Goal: Find specific page/section: Find specific page/section

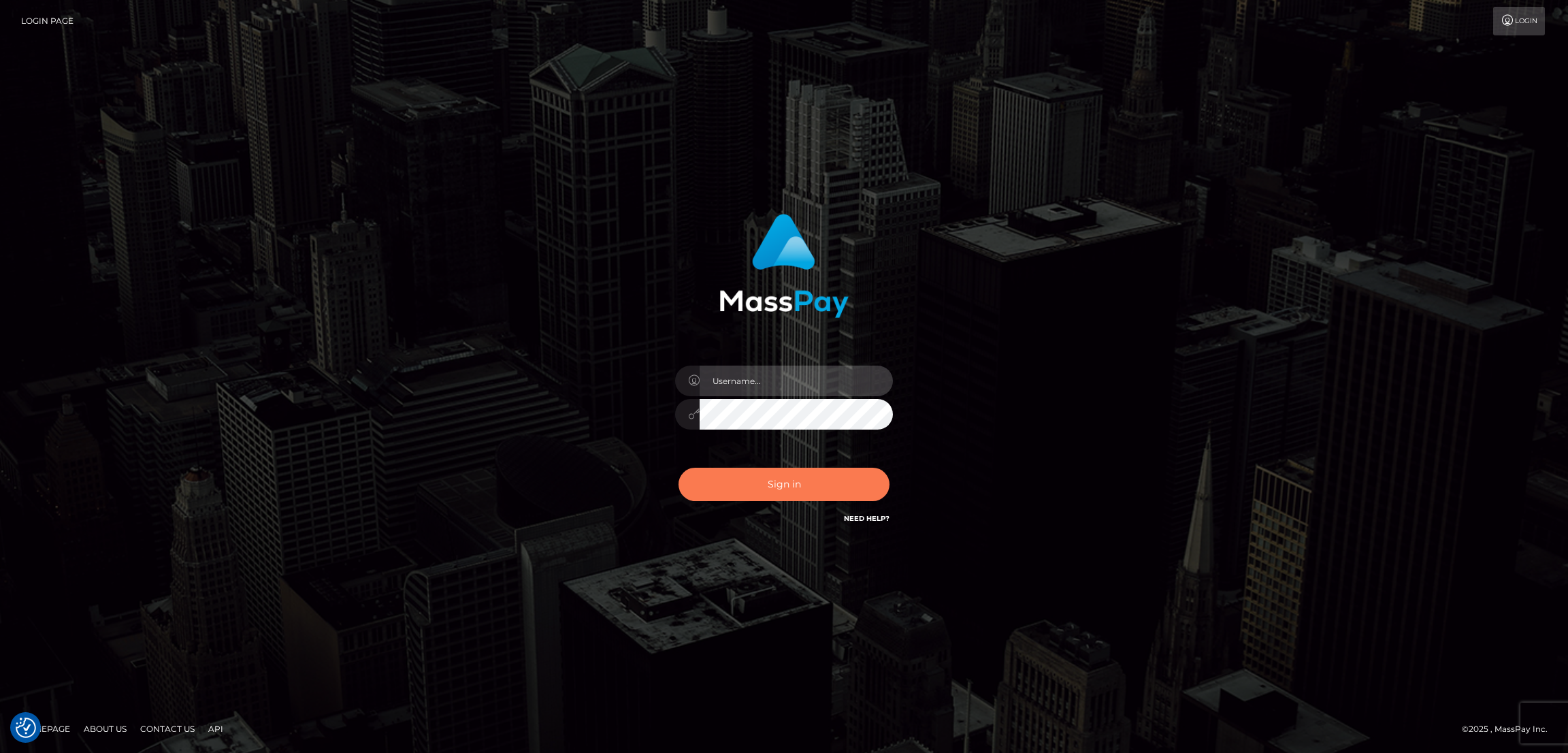
type input "nb.es"
click at [768, 484] on button "Sign in" at bounding box center [784, 484] width 211 height 33
type input "nb.es"
click at [773, 479] on button "Sign in" at bounding box center [784, 484] width 211 height 33
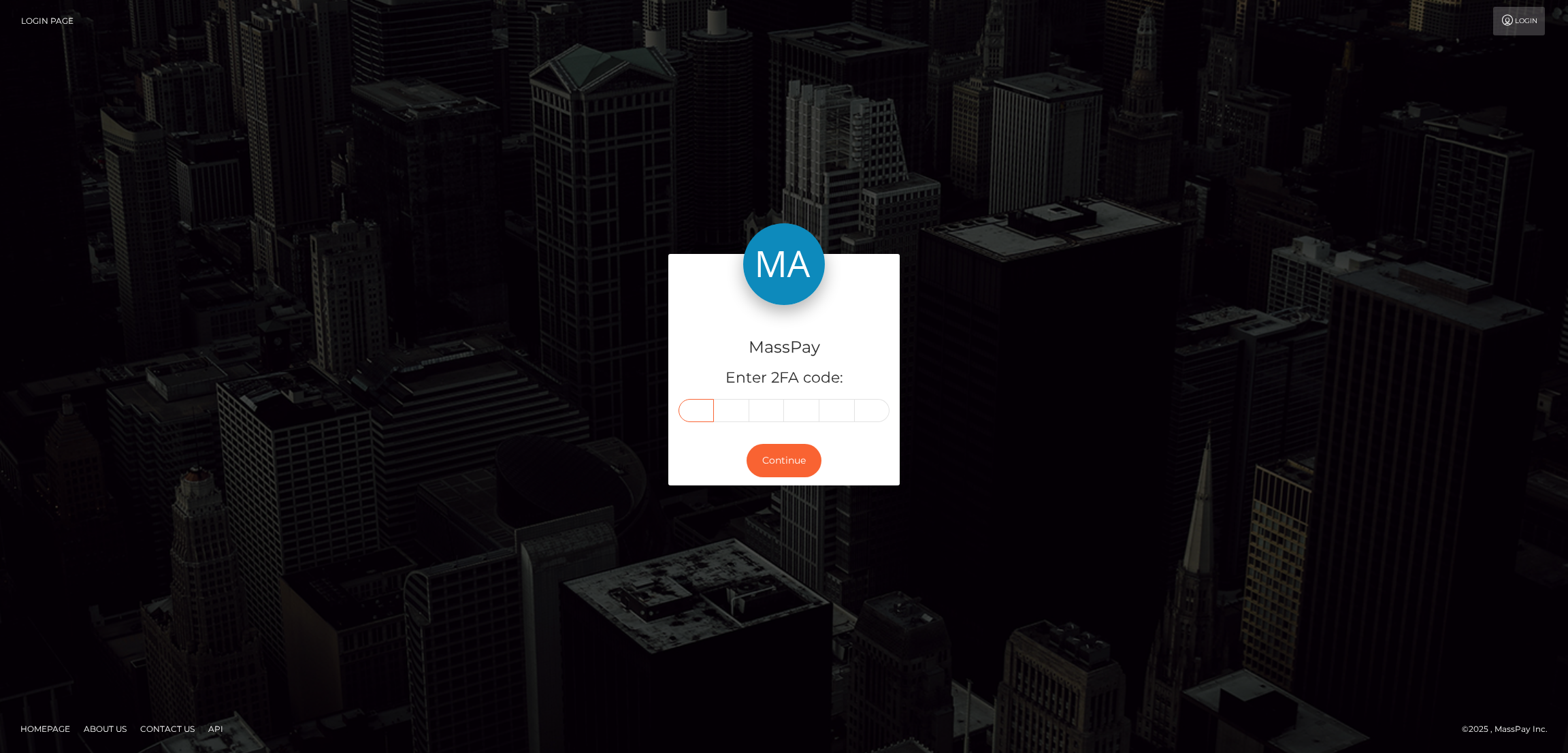
click at [708, 411] on input "text" at bounding box center [696, 410] width 35 height 23
paste input "6"
type input "6"
type input "1"
type input "6"
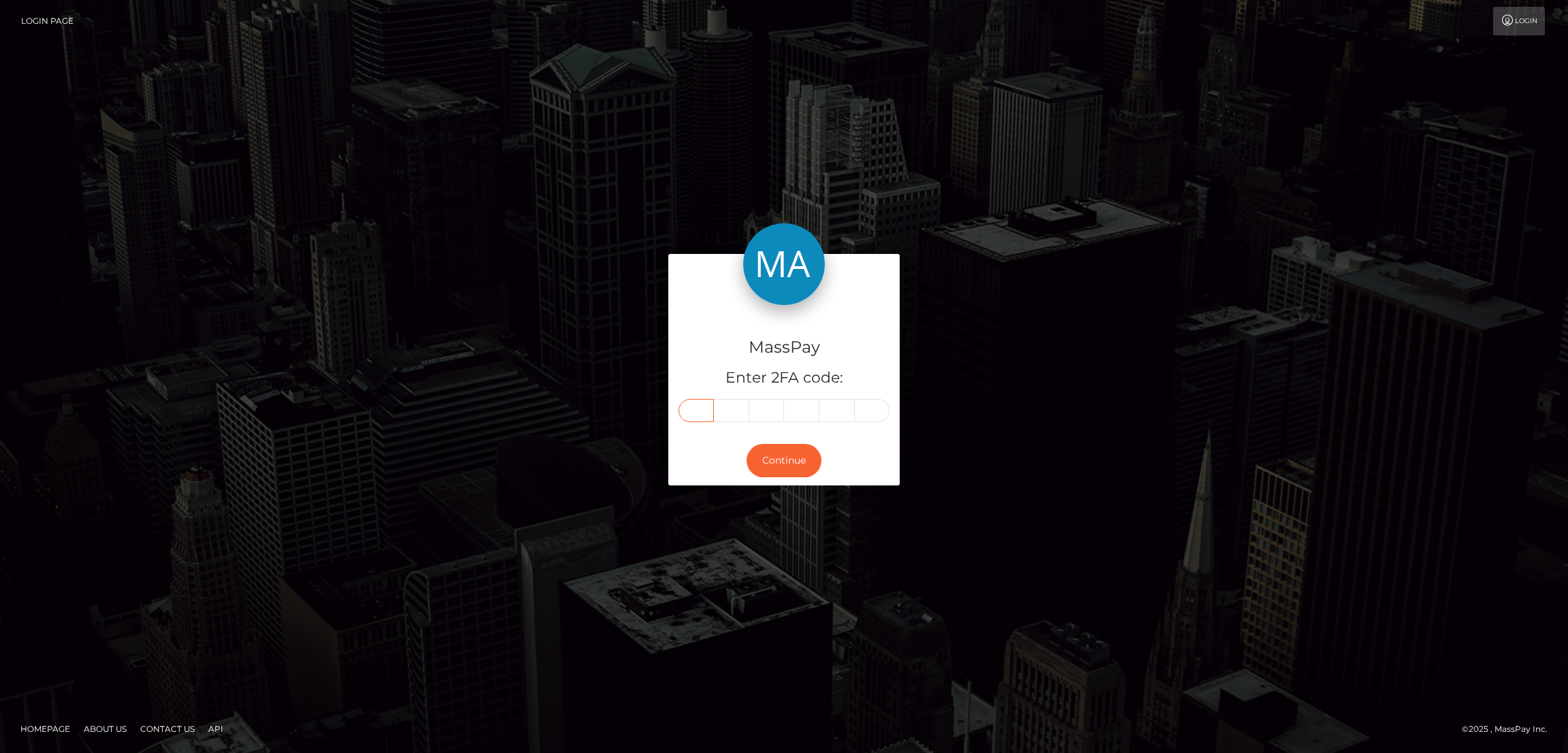
type input "2"
type input "0"
type input "6"
click at [791, 453] on button "Continue" at bounding box center [784, 460] width 75 height 33
click at [794, 463] on button "Continue" at bounding box center [784, 460] width 75 height 33
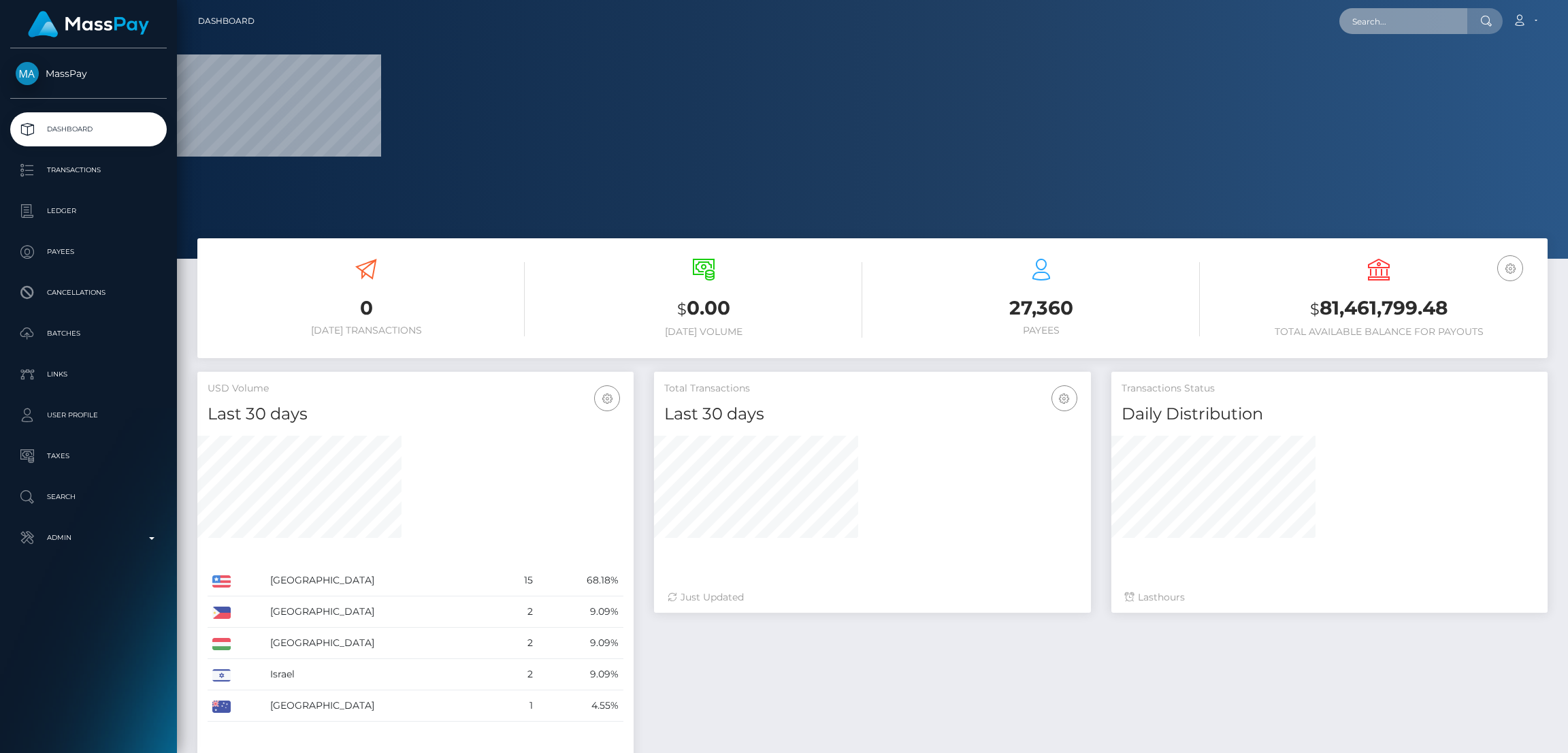
click at [1375, 24] on input "text" at bounding box center [1404, 21] width 128 height 26
paste input "laurendiane1@gmail.com"
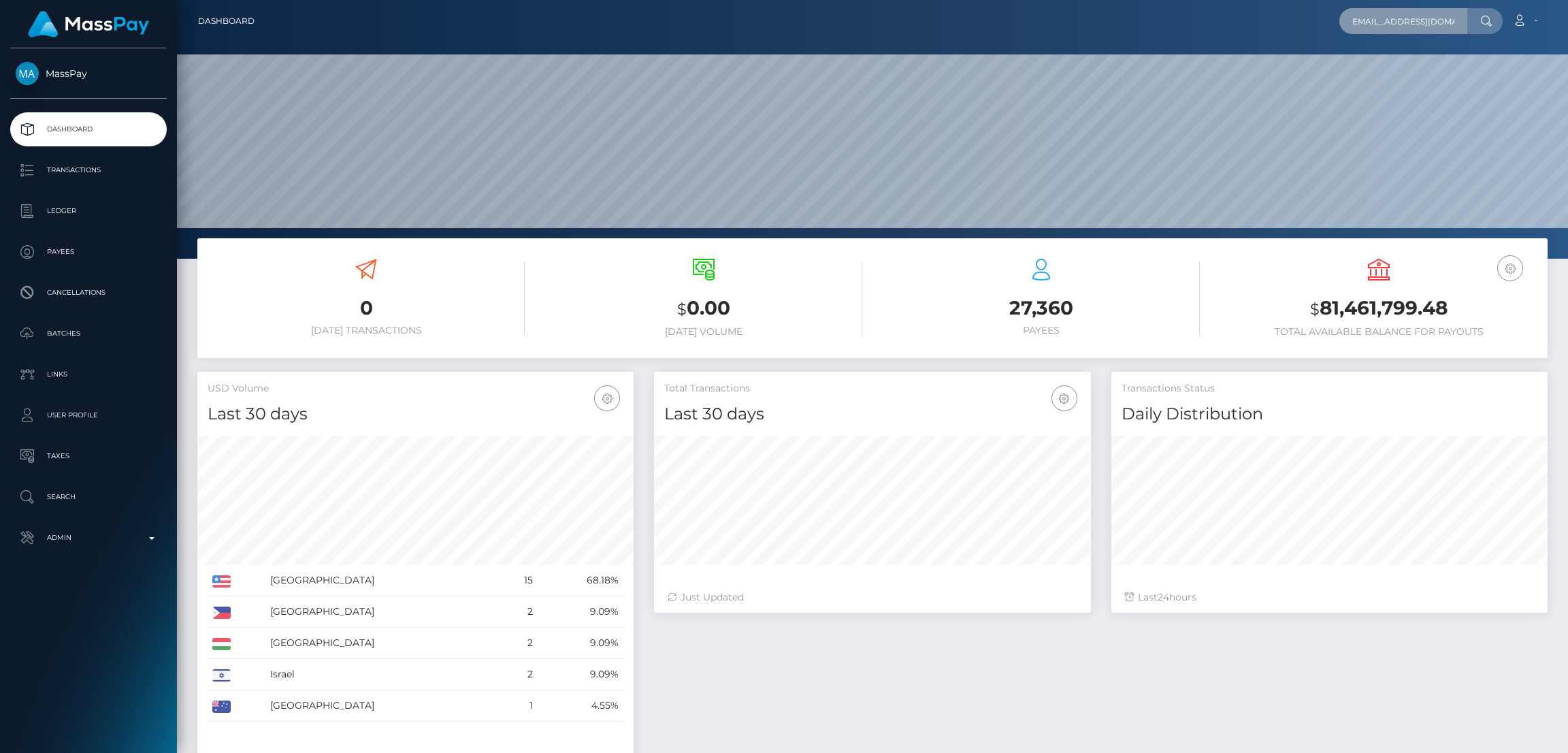
scroll to position [242, 436]
type input "laurendiane1@gmail.com"
click at [1374, 77] on link "Lauren Barley" at bounding box center [1394, 70] width 109 height 25
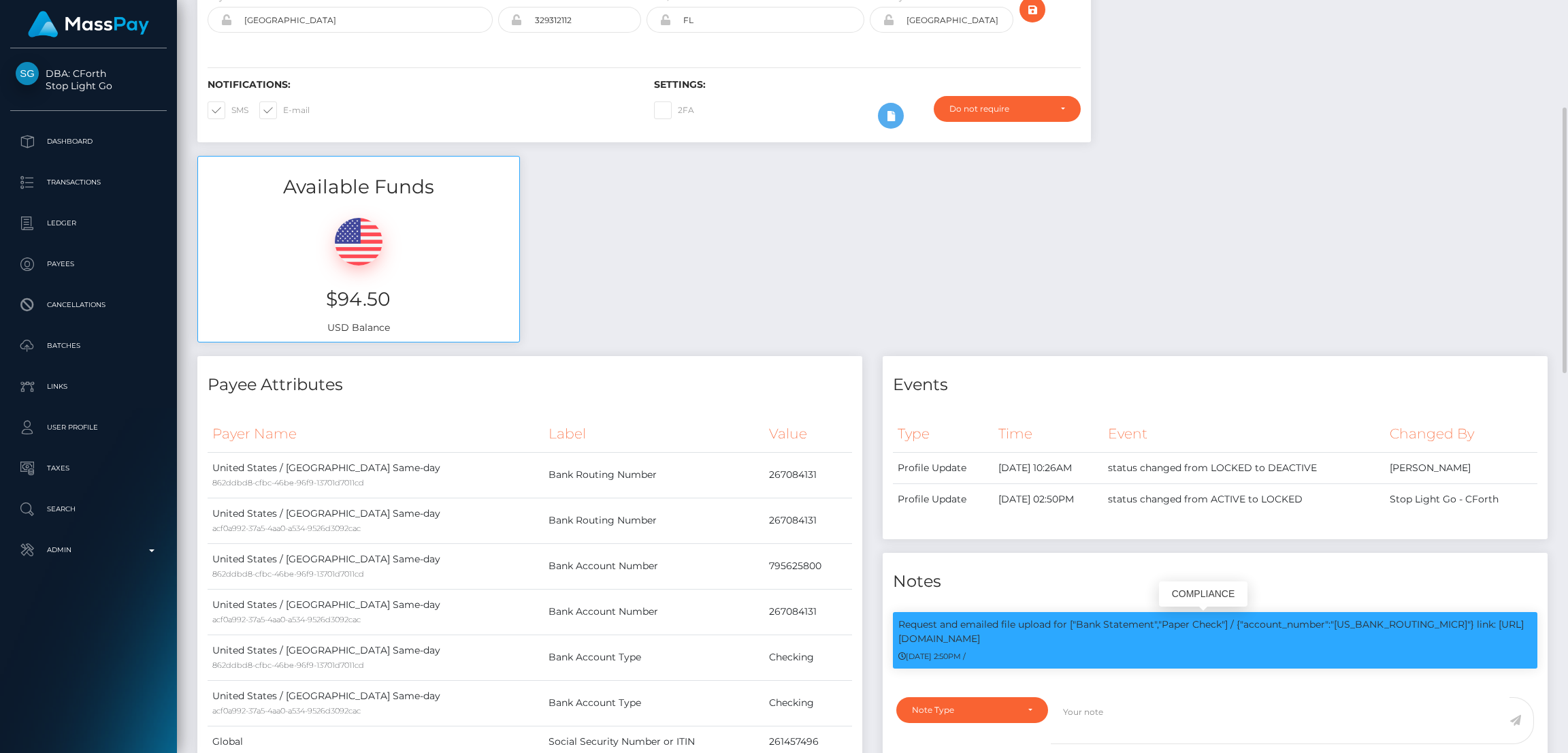
scroll to position [162, 436]
click at [1349, 619] on p "Request and emailed file upload for ["Bank Statement","Paper Check"] / {"accoun…" at bounding box center [1215, 631] width 634 height 29
copy p "267084131"
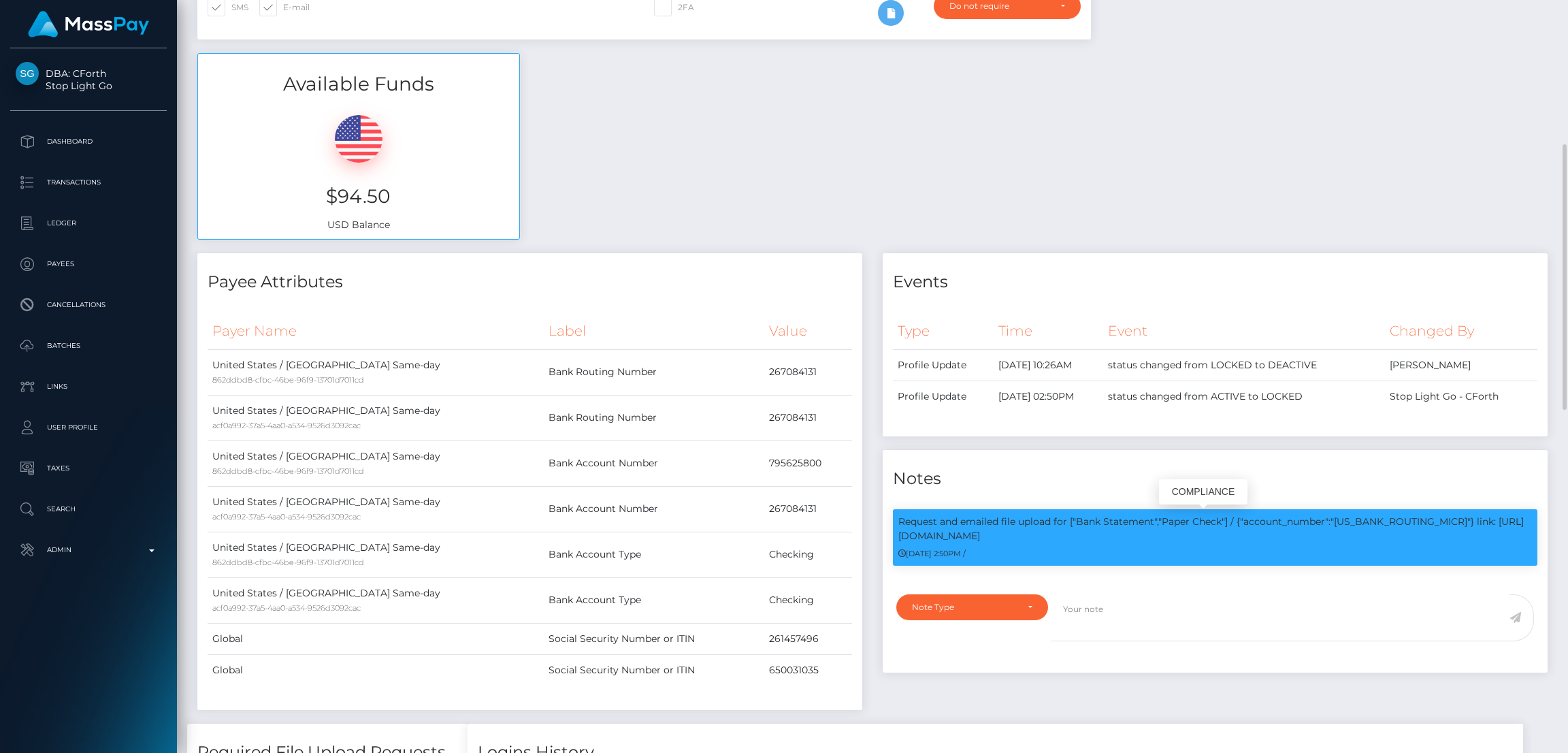
click at [908, 532] on p "Request and emailed file upload for ["Bank Statement","Paper Check"] / {"accoun…" at bounding box center [1215, 529] width 634 height 29
click at [1041, 540] on p "Request and emailed file upload for ["Bank Statement","Paper Check"] / {"accoun…" at bounding box center [1215, 529] width 634 height 29
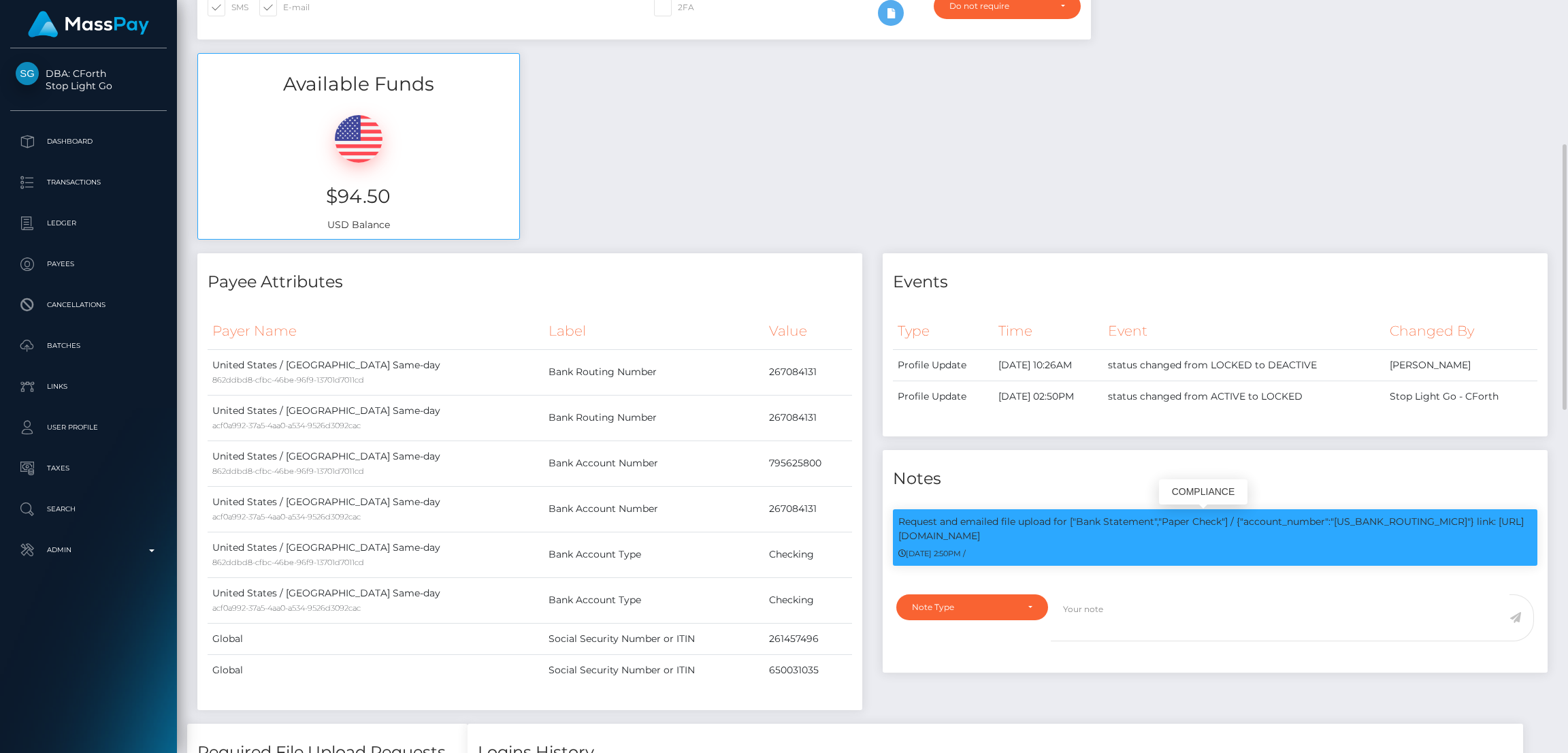
drag, startPoint x: 1034, startPoint y: 533, endPoint x: 895, endPoint y: 533, distance: 139.0
click at [895, 533] on div "Request and emailed file upload for ["Bank Statement","Paper Check"] / {"accoun…" at bounding box center [1215, 537] width 644 height 56
copy p "https://l.maspay.io/WamRk"
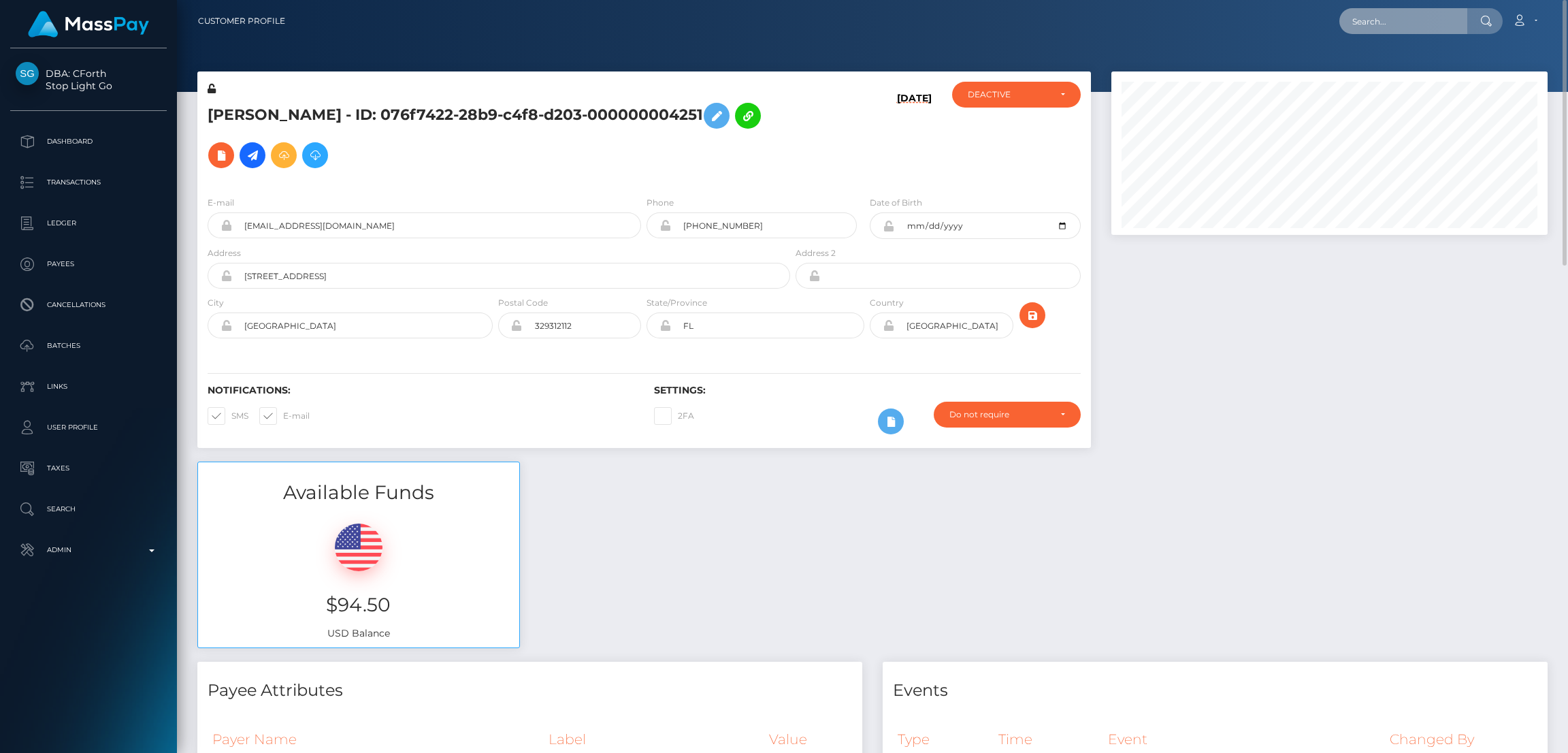
click at [1366, 17] on input "text" at bounding box center [1404, 21] width 128 height 26
paste input "xxxlunabluexxx@gmail.com"
type input "xxxlunabluexxx@gmail.com"
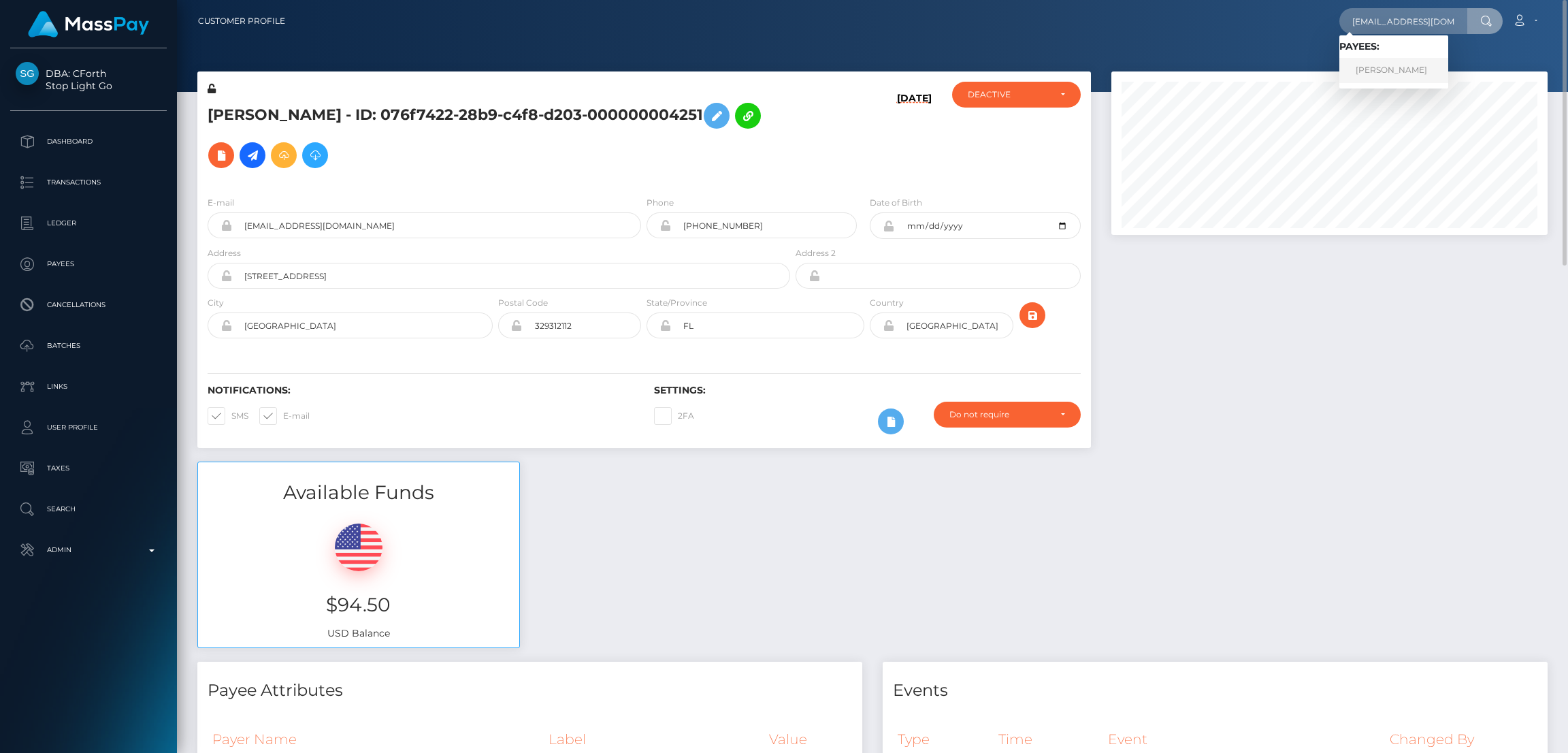
click at [1389, 65] on link "KATHERINE EMMA GOLDFRIED" at bounding box center [1394, 70] width 109 height 25
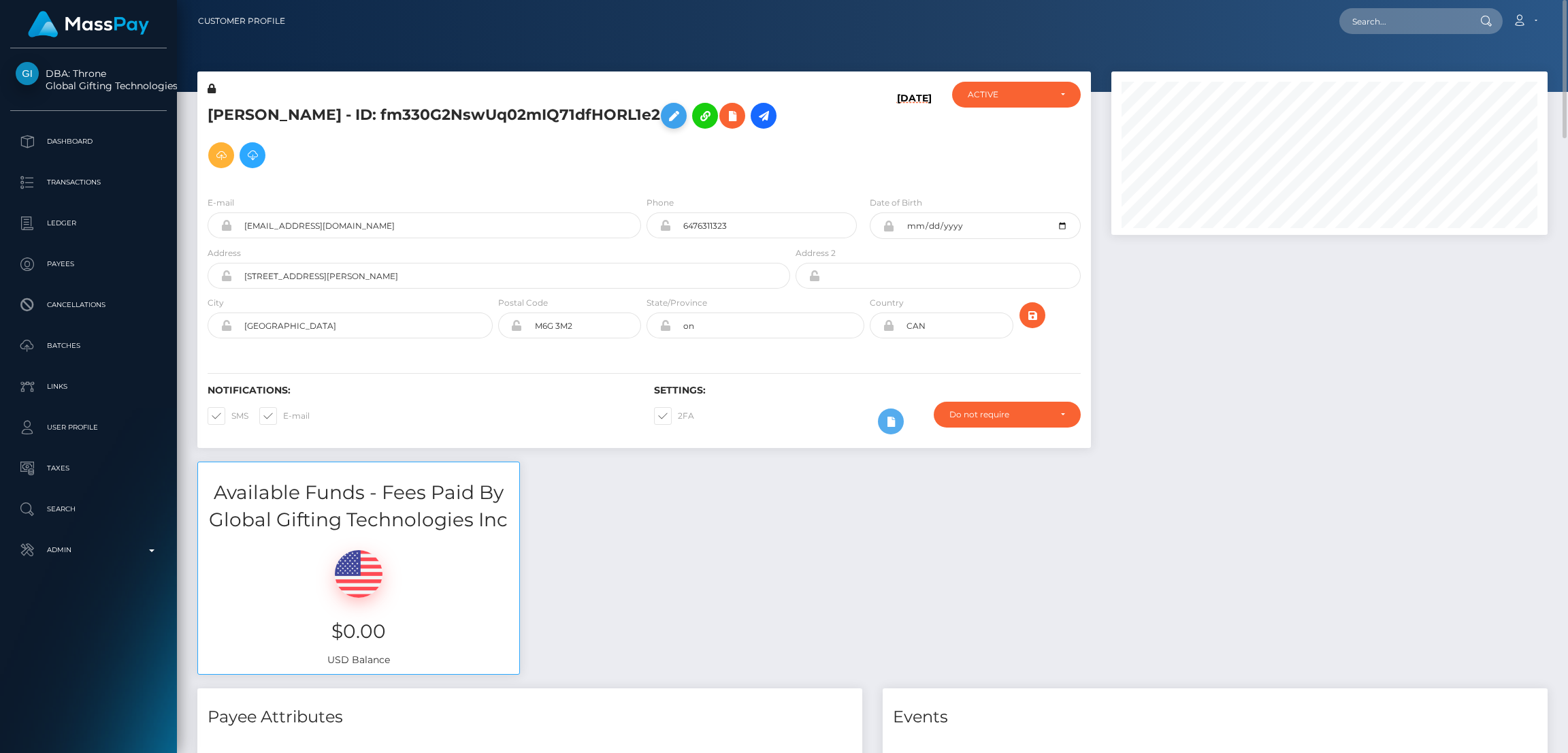
click at [666, 124] on icon at bounding box center [673, 116] width 16 height 17
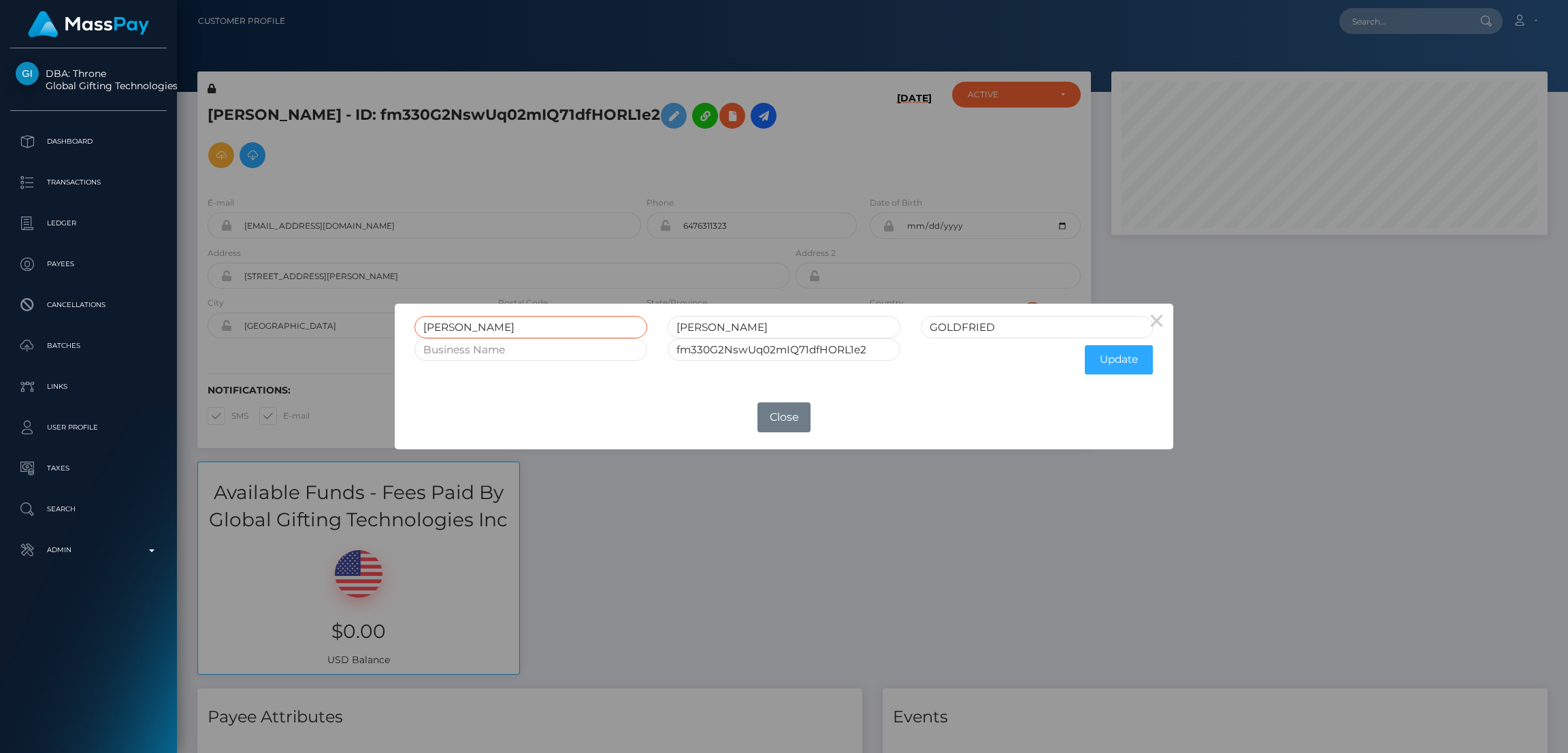
click at [457, 324] on input "KATHERINE" at bounding box center [531, 327] width 233 height 22
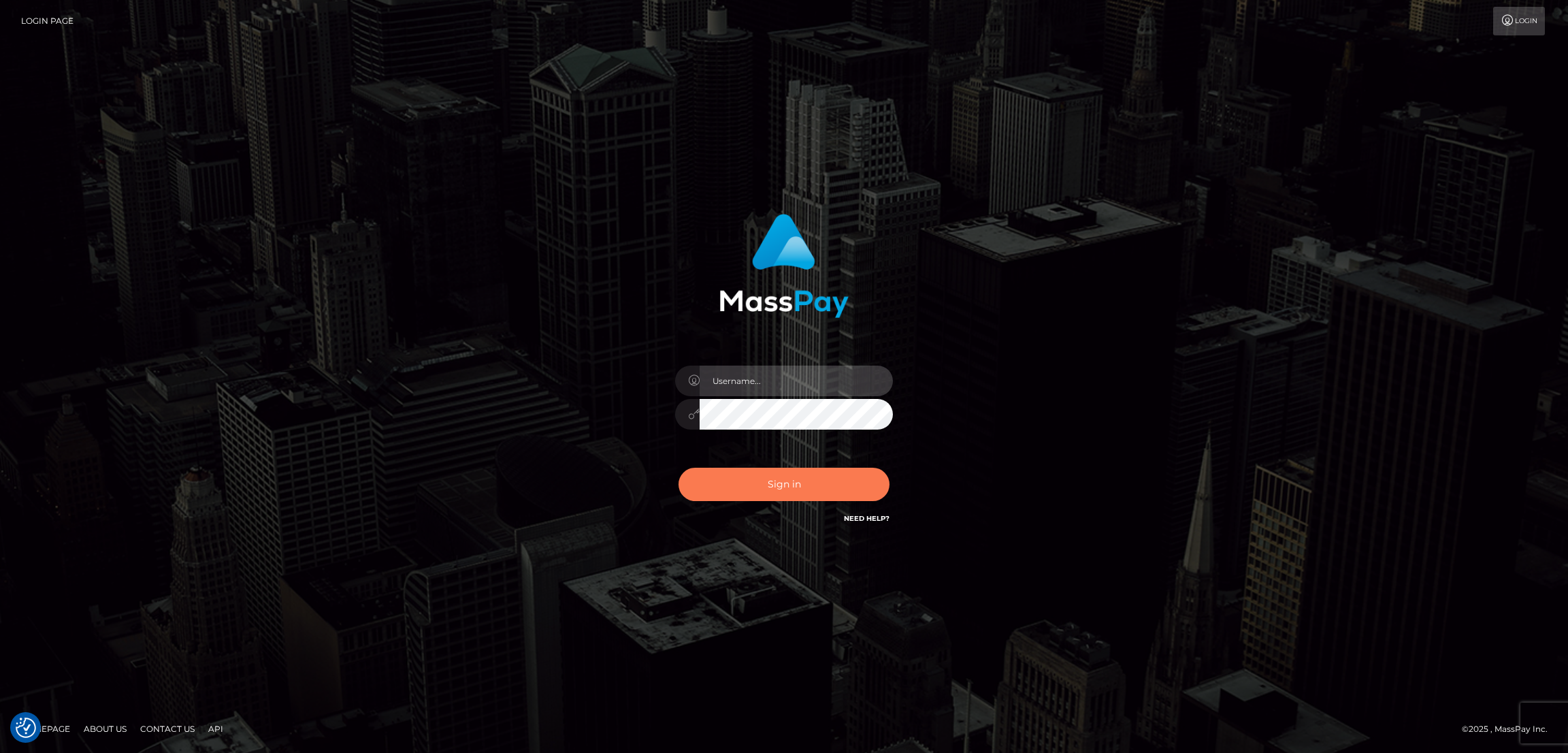
type input "[DOMAIN_NAME]"
click at [752, 482] on button "Sign in" at bounding box center [784, 484] width 211 height 33
click at [753, 487] on button "Sign in" at bounding box center [784, 484] width 211 height 33
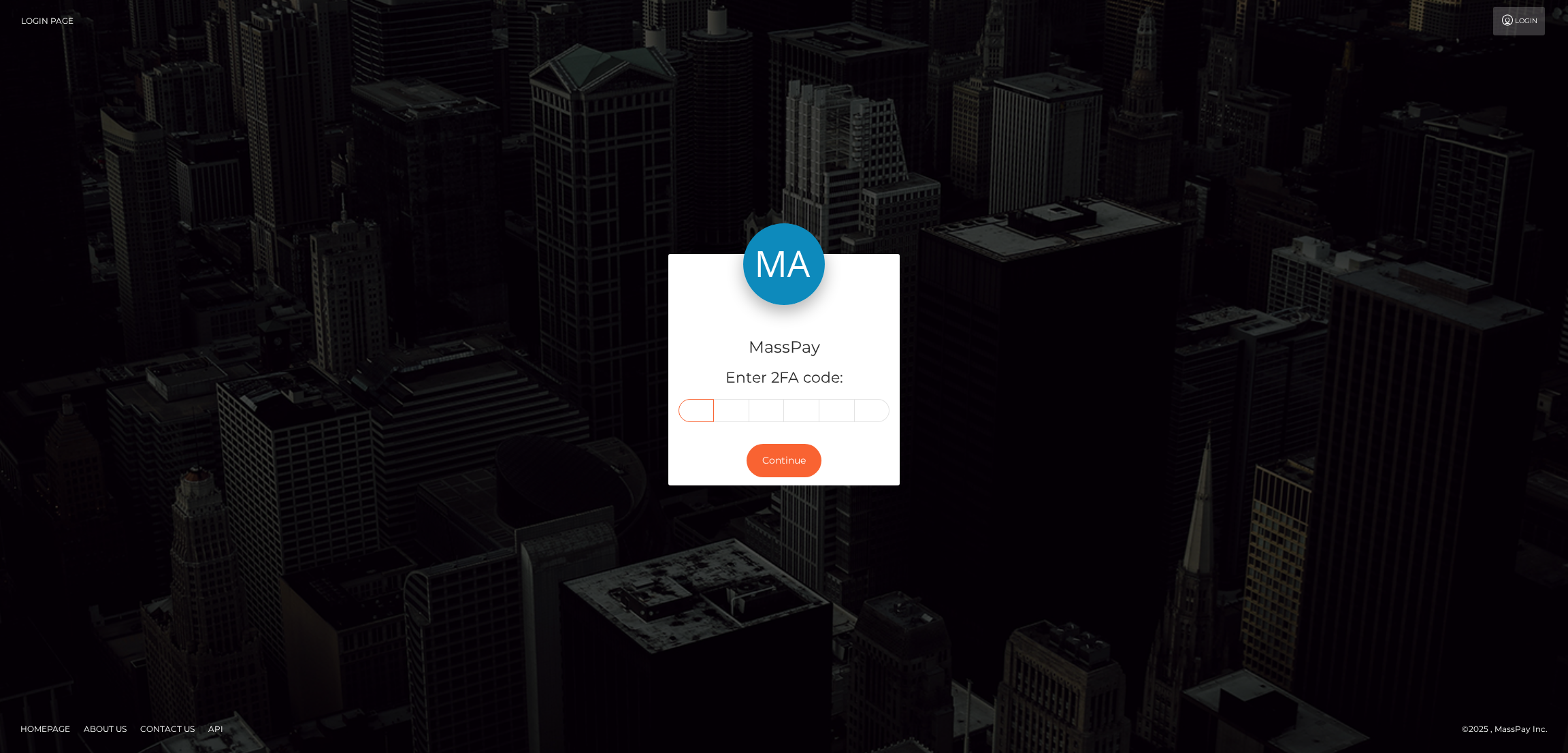
click at [701, 409] on input "text" at bounding box center [696, 410] width 35 height 23
paste input "1"
type input "1"
type input "5"
type input "3"
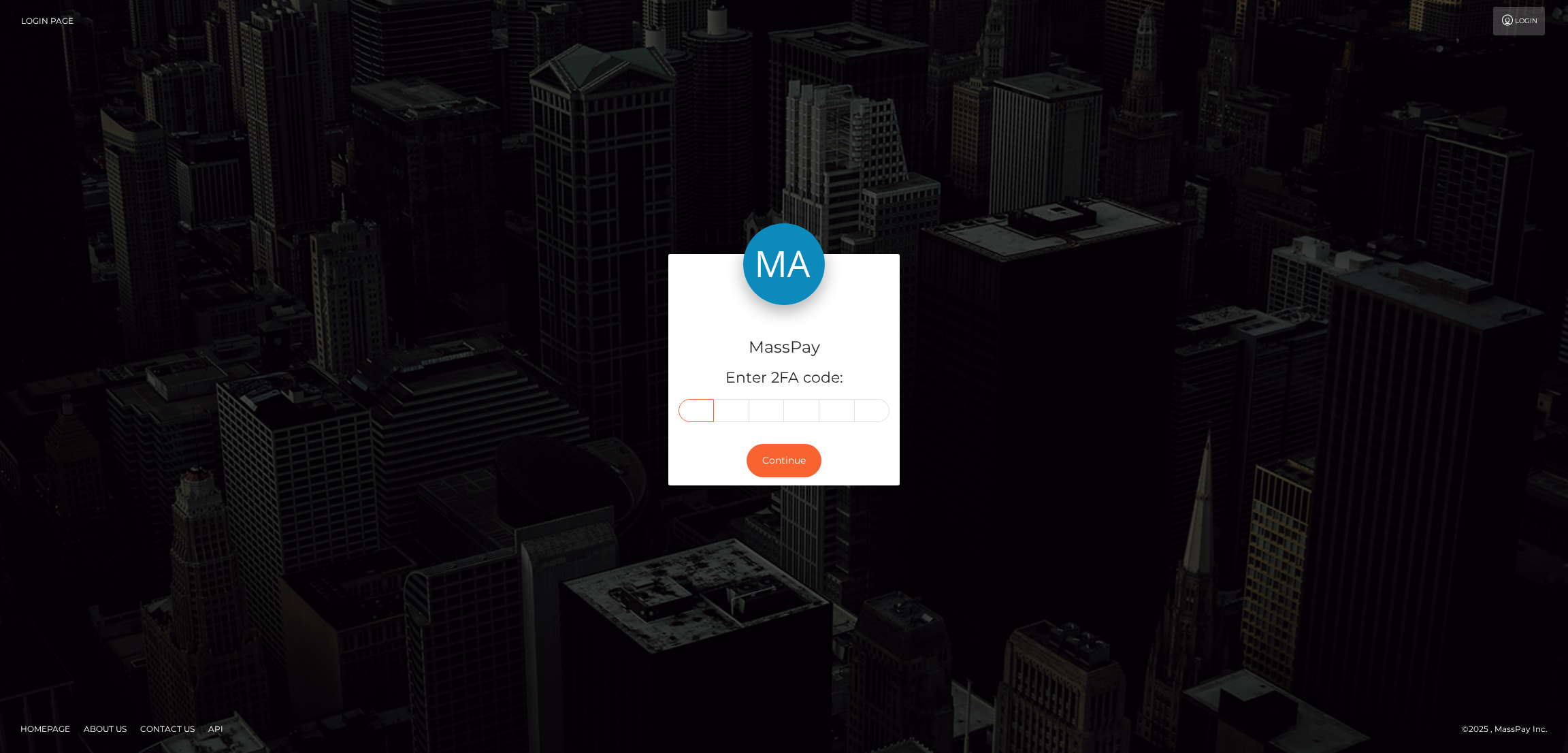
type input "1"
type input "9"
click at [779, 453] on button "Continue" at bounding box center [784, 460] width 75 height 33
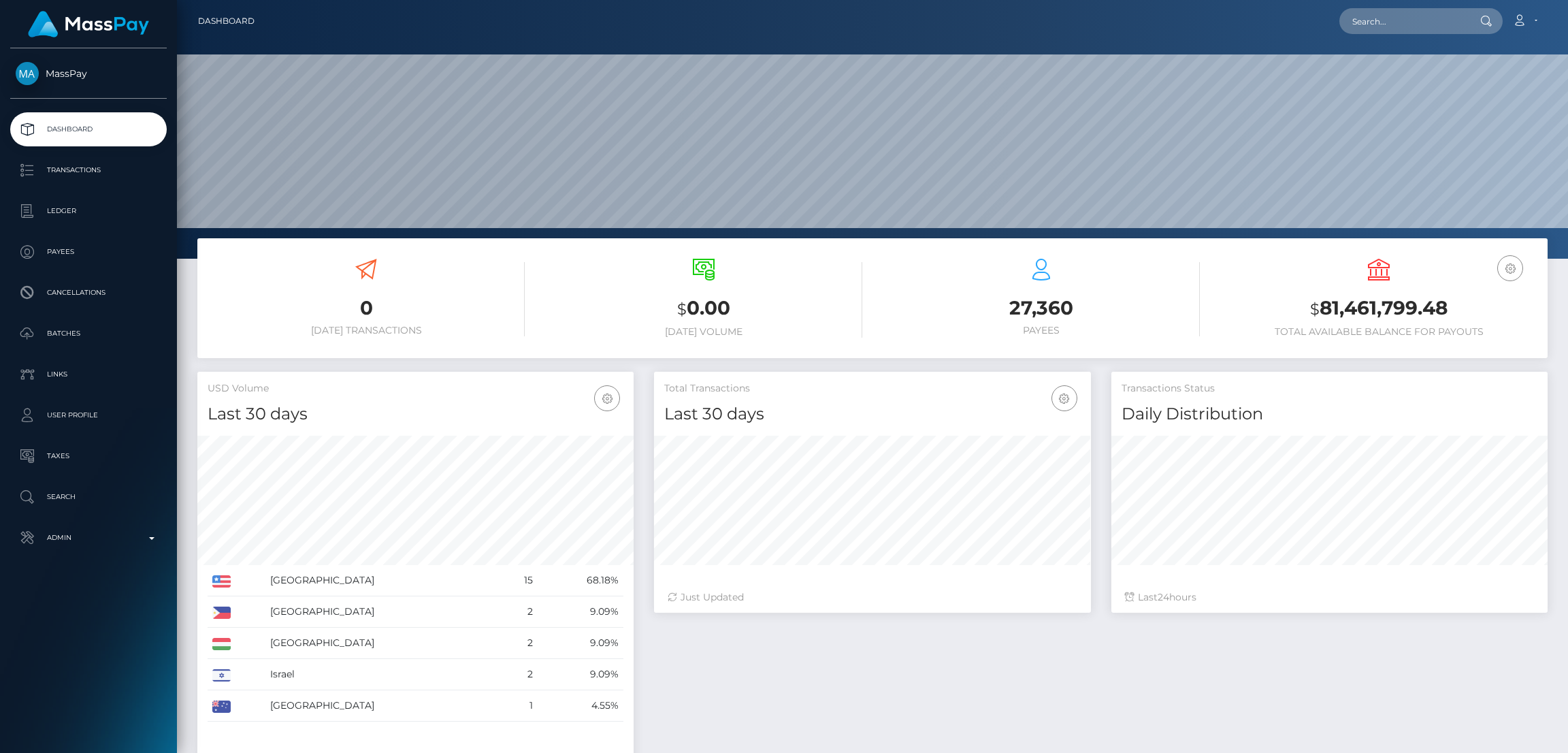
scroll to position [242, 436]
click at [1393, 25] on input "text" at bounding box center [1404, 21] width 128 height 26
paste input "kasyokaregina544@gmail.com"
type input "kasyokaregina544@gmail.com"
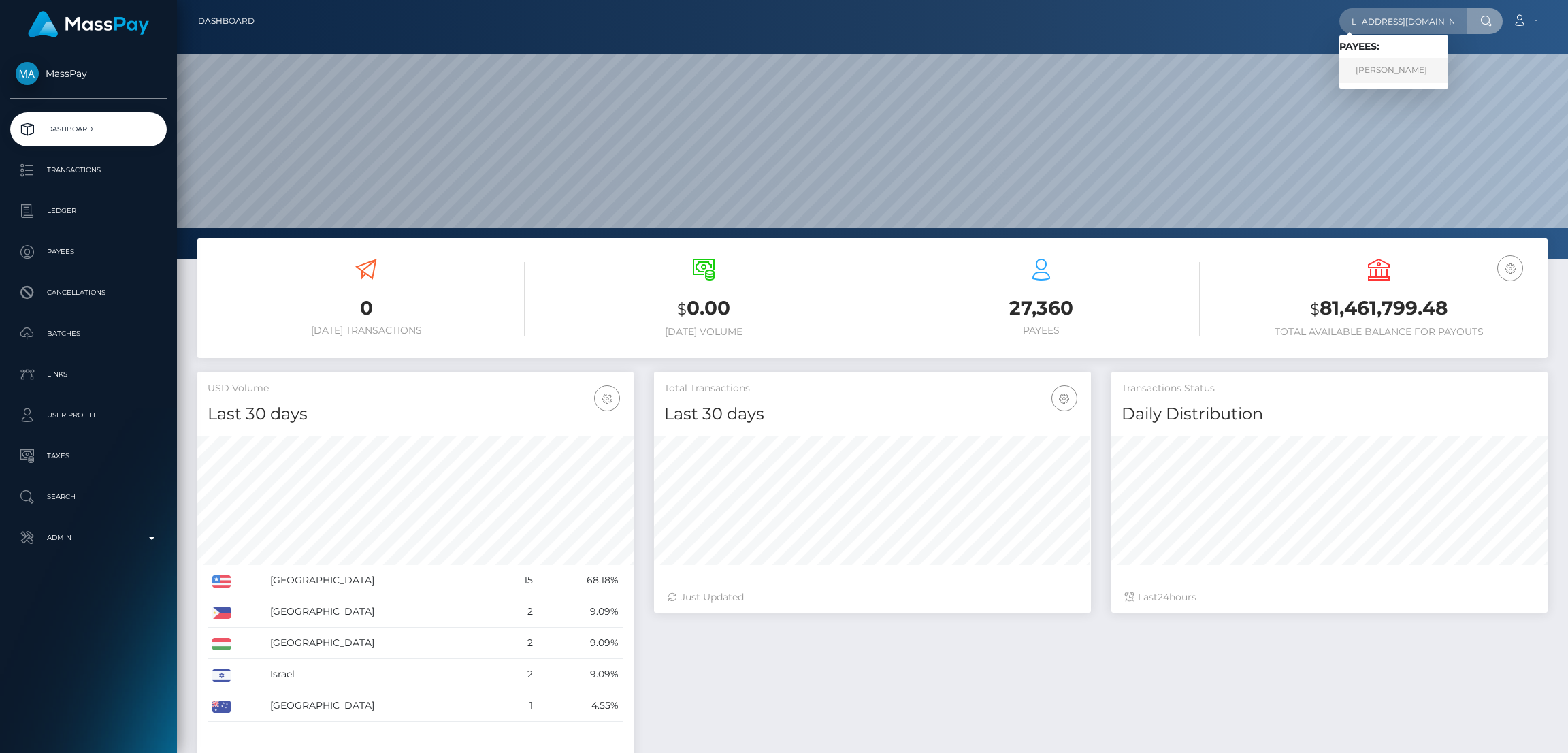
click at [1407, 70] on link "Regina Muthengi" at bounding box center [1394, 70] width 109 height 25
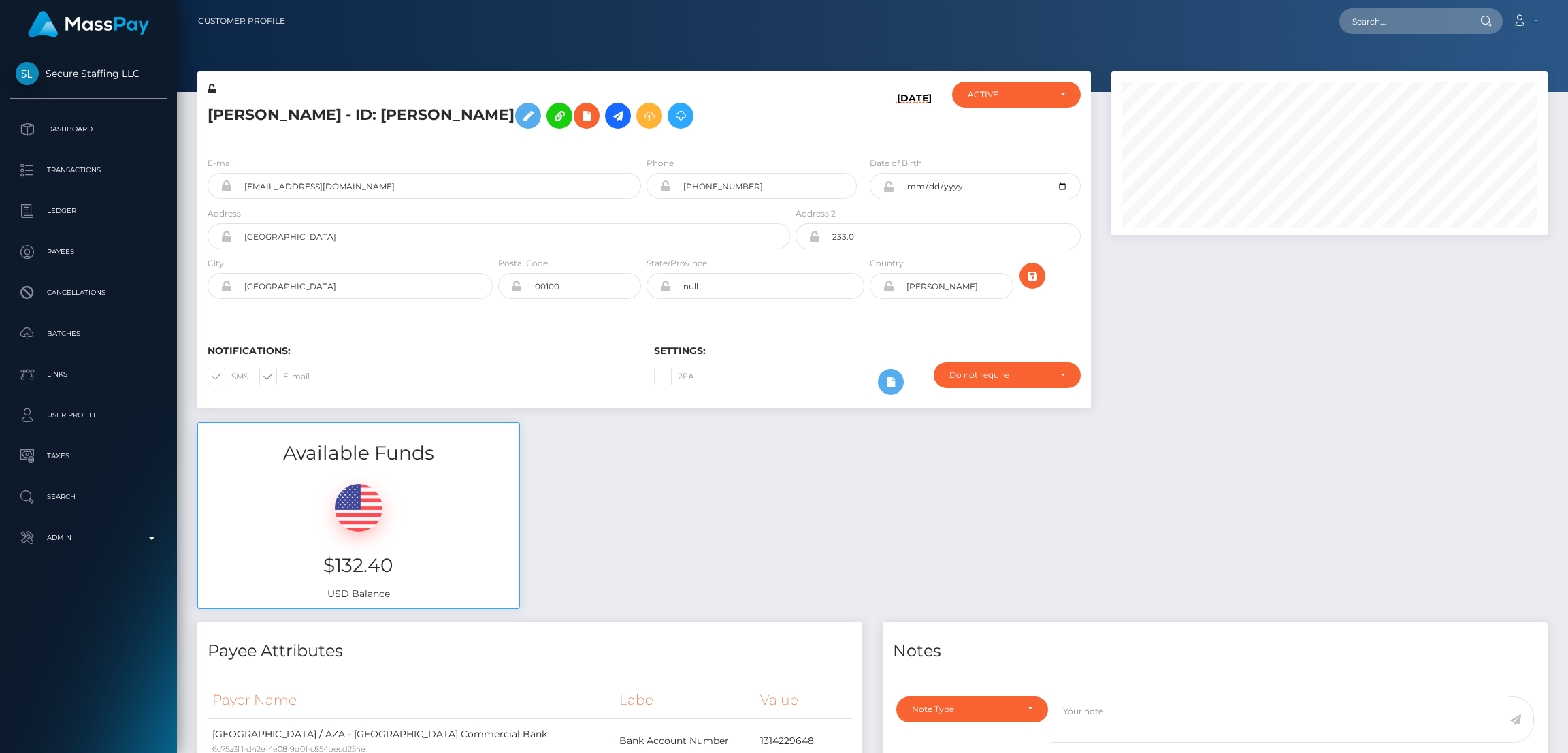
scroll to position [162, 436]
